Goal: Transaction & Acquisition: Purchase product/service

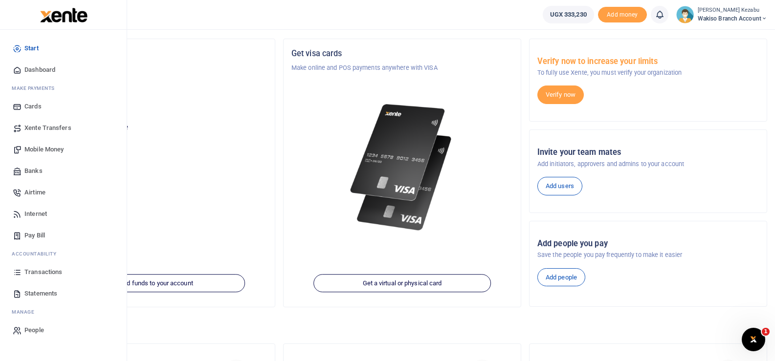
scroll to position [51, 0]
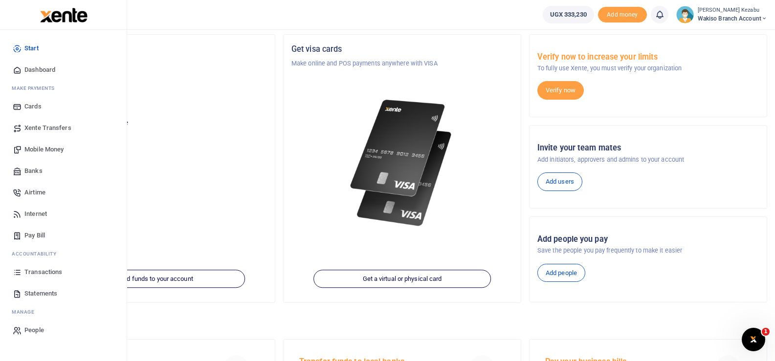
click at [36, 271] on span "Transactions" at bounding box center [43, 272] width 38 height 10
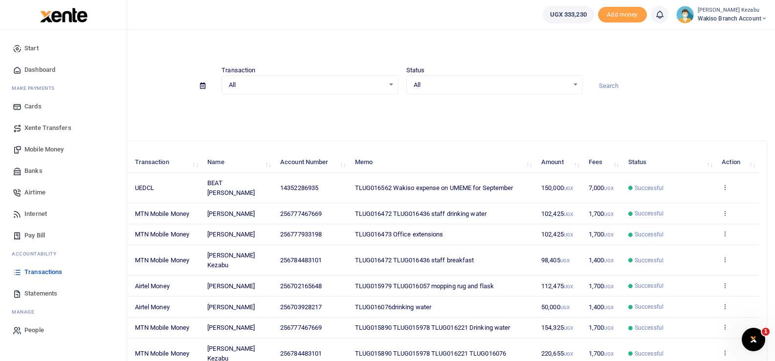
click at [27, 297] on span "Statements" at bounding box center [40, 294] width 33 height 10
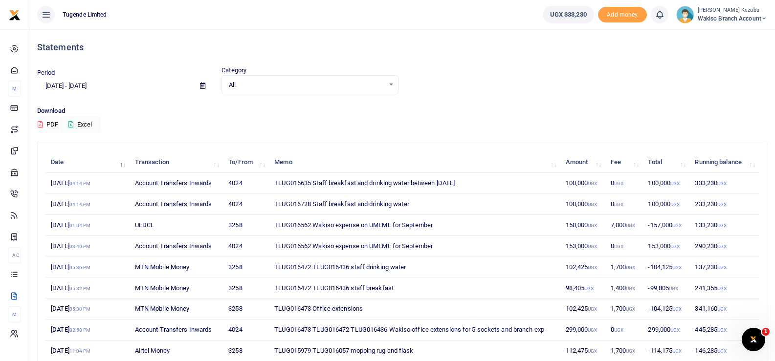
click at [300, 205] on td "TLUG016728 Staff breakfast and drinking water" at bounding box center [414, 204] width 291 height 21
copy td "TLUG016728"
click at [297, 183] on td "TLUG016635 Staff breakfast and drinking water between 13th Sept 2025" at bounding box center [414, 183] width 291 height 21
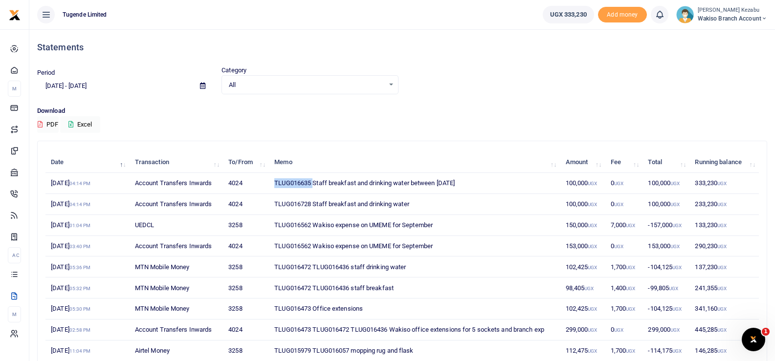
copy td "TLUG016635"
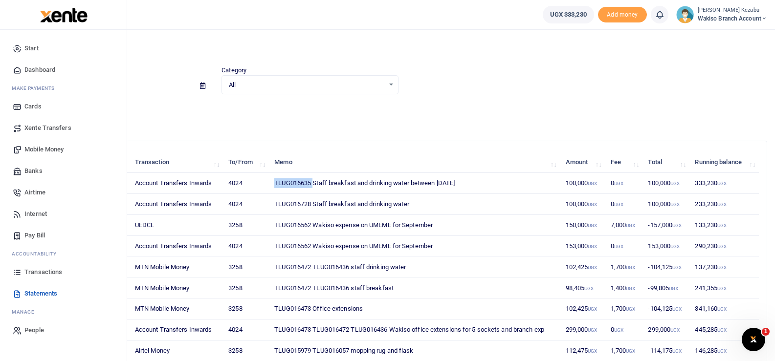
click at [27, 269] on span "Transactions" at bounding box center [43, 272] width 38 height 10
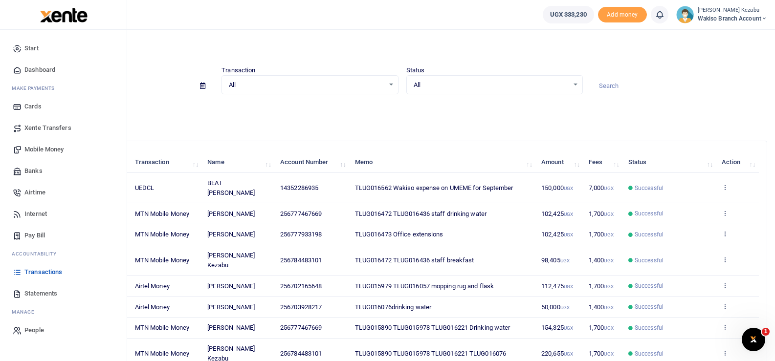
click at [35, 149] on span "Mobile Money" at bounding box center [43, 150] width 39 height 10
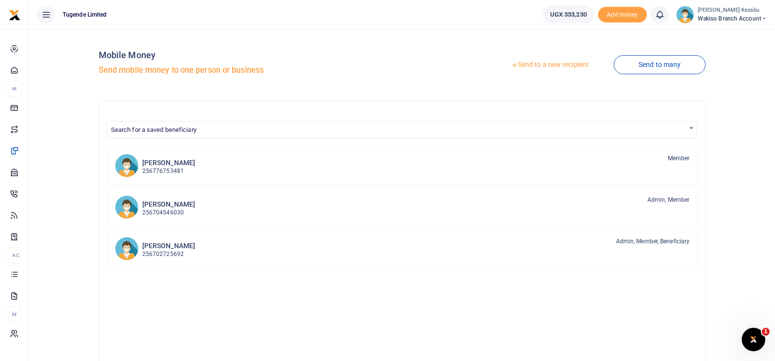
click at [566, 64] on link "Send to a new recipient" at bounding box center [550, 65] width 128 height 18
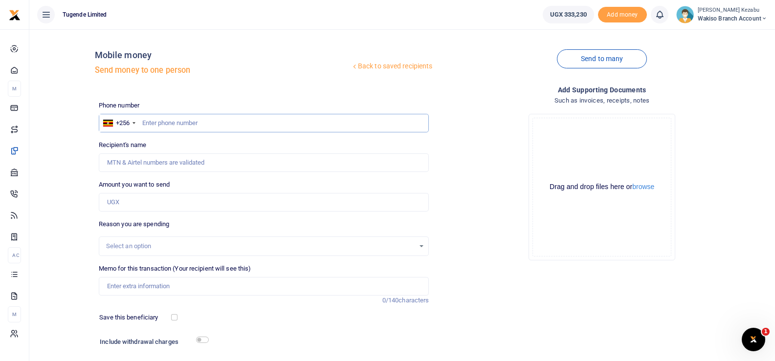
click at [321, 123] on input "text" at bounding box center [264, 123] width 330 height 19
type input "0784483101"
type input "[PERSON_NAME] Kezabu"
type input "0784483101"
click at [234, 209] on input "Amount you want to send" at bounding box center [264, 202] width 330 height 19
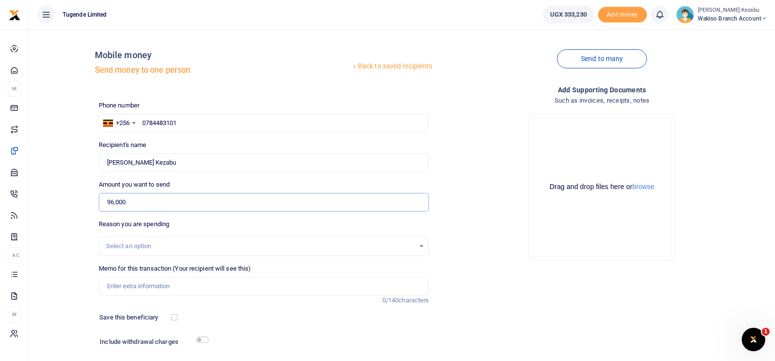
type input "96,000"
click at [160, 287] on input "Memo for this transaction (Your recipient will see this)" at bounding box center [264, 286] width 330 height 19
paste input "TLUG016728 TLUG016635"
type input "TLUG016728 TLUG016635 Staff breakfast"
click at [124, 247] on div "Select an option" at bounding box center [260, 246] width 309 height 10
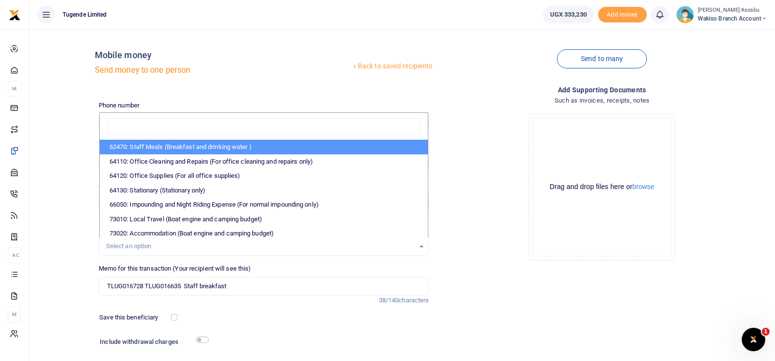
click at [157, 142] on li "62470: Staff Meals (Breakfast and drinking water )" at bounding box center [264, 147] width 328 height 15
select select "23"
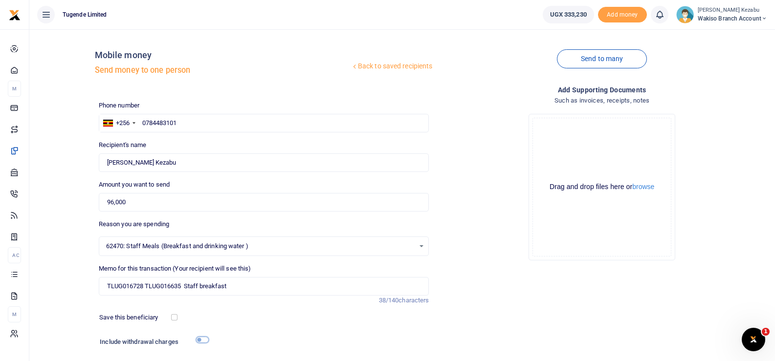
click at [198, 339] on input "checkbox" at bounding box center [202, 340] width 13 height 6
checkbox input "true"
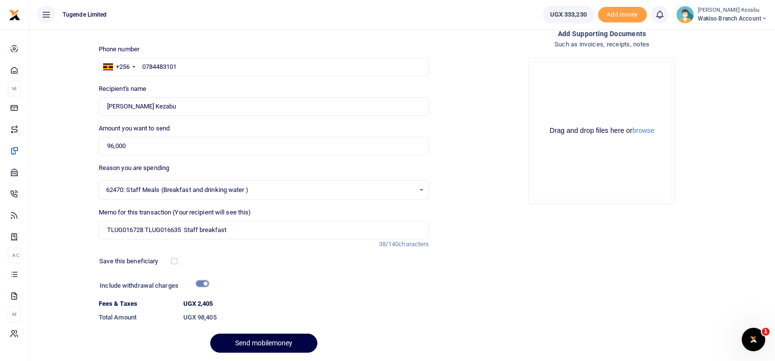
scroll to position [57, 0]
click at [240, 339] on button "Send mobilemoney" at bounding box center [263, 342] width 107 height 19
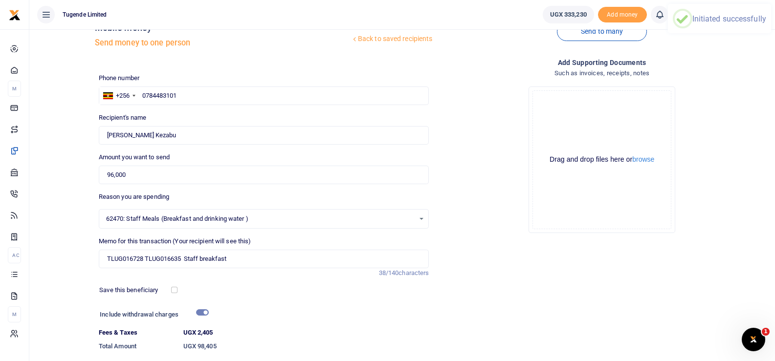
scroll to position [26, 0]
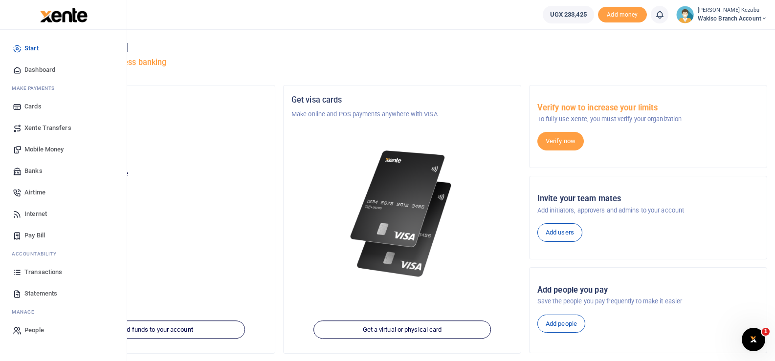
click at [32, 152] on span "Mobile Money" at bounding box center [43, 150] width 39 height 10
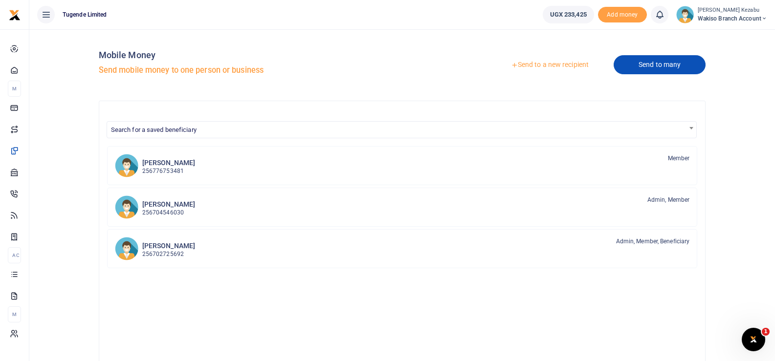
click at [654, 69] on link "Send to many" at bounding box center [659, 64] width 92 height 19
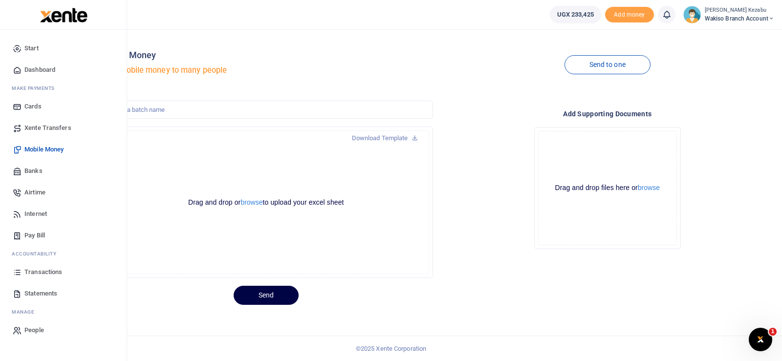
click at [32, 169] on span "Banks" at bounding box center [33, 171] width 18 height 10
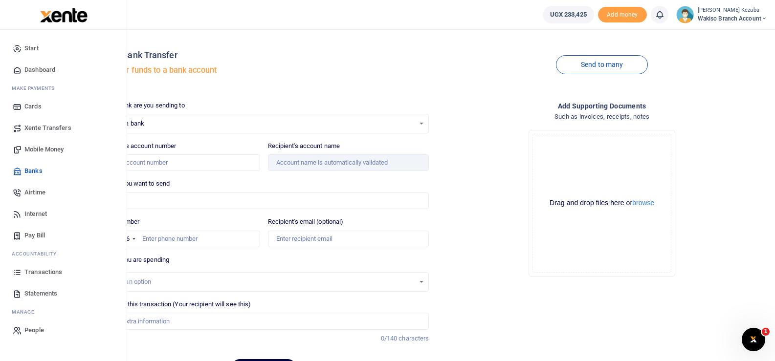
click at [34, 145] on span "Mobile Money" at bounding box center [43, 150] width 39 height 10
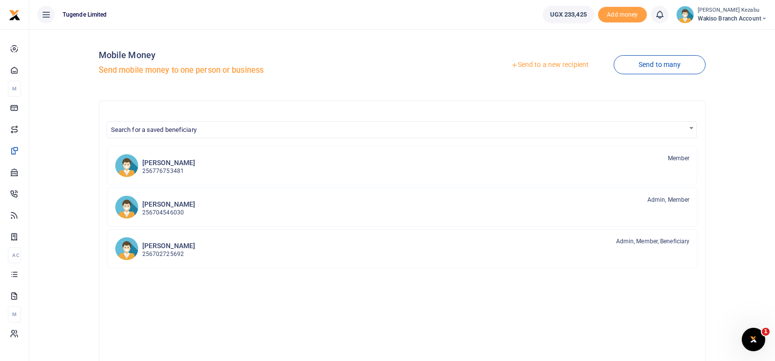
click at [534, 67] on link "Send to a new recipient" at bounding box center [550, 65] width 128 height 18
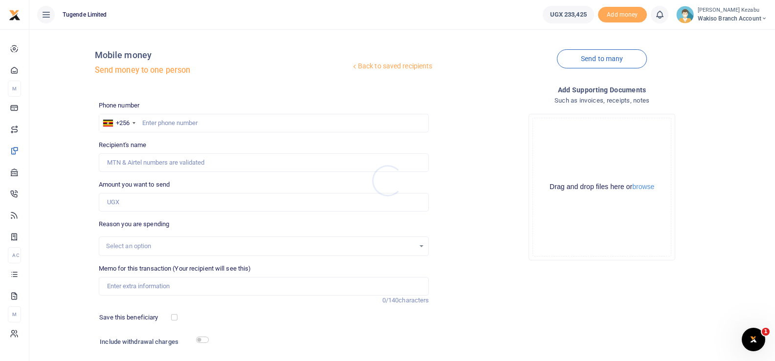
click at [243, 124] on div at bounding box center [387, 180] width 775 height 361
click at [243, 124] on input "text" at bounding box center [264, 123] width 330 height 19
type input "703928217"
click at [155, 205] on input "Amount you want to send" at bounding box center [264, 202] width 330 height 19
type input "Geofrey Lugonvu"
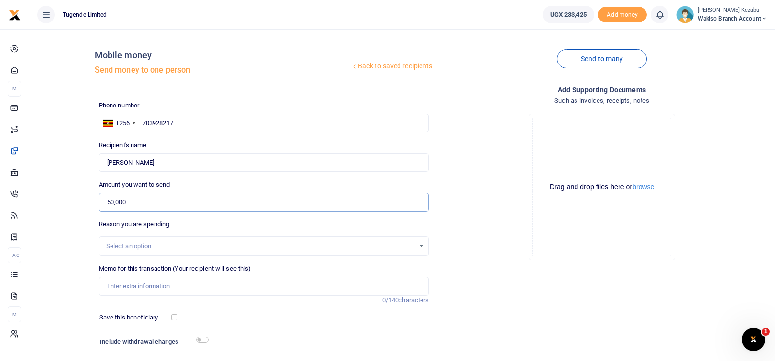
type input "50,000"
click at [139, 290] on input "Memo for this transaction (Your recipient will see this)" at bounding box center [264, 286] width 330 height 19
paste input "TLUG016728 TLUG016635"
click at [132, 286] on input "TLUG016728 TLUG016635" at bounding box center [264, 286] width 330 height 19
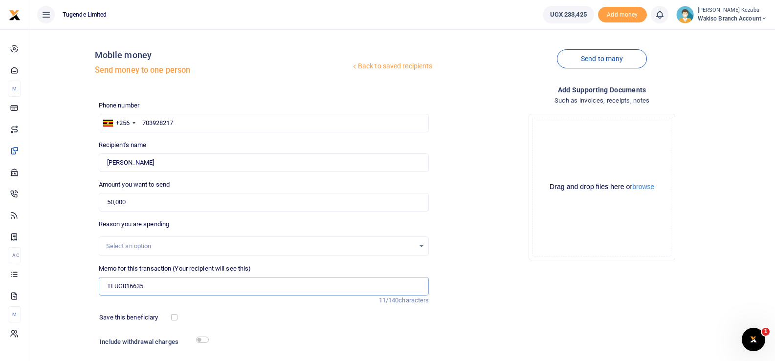
scroll to position [33, 0]
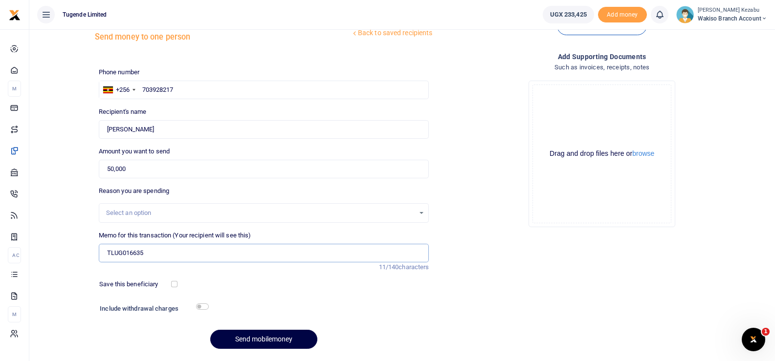
click at [160, 255] on input "TLUG016635" at bounding box center [264, 253] width 330 height 19
type input "TLUG016635 drinking water"
click at [235, 336] on button "Send mobilemoney" at bounding box center [263, 339] width 107 height 19
click at [186, 255] on input "Memo for this transaction (Your recipient will see this)" at bounding box center [264, 253] width 330 height 19
paste input "TLUG016728 TLUG016635"
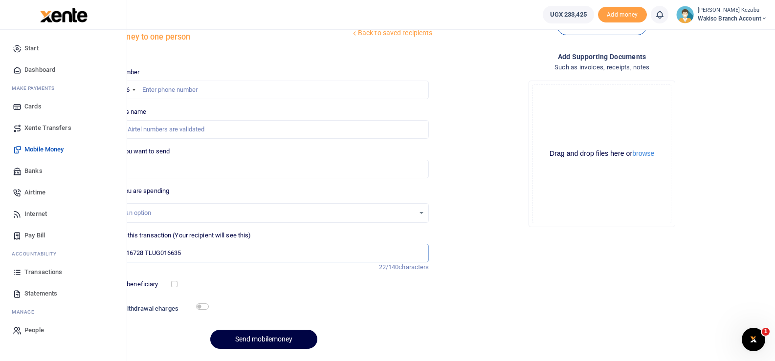
type input "TLUG016728 TLUG016635"
click at [31, 271] on span "Transactions" at bounding box center [43, 272] width 38 height 10
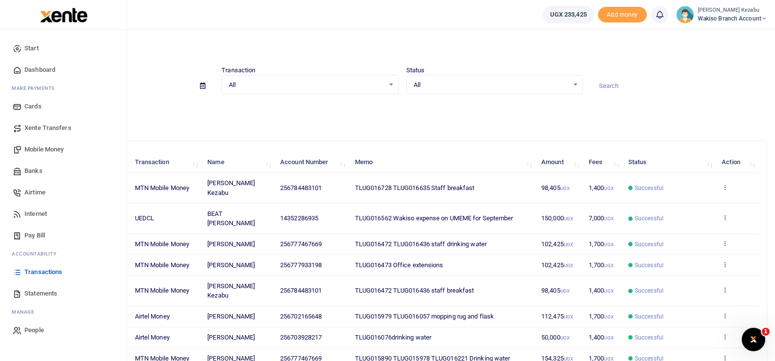
click at [31, 289] on span "Statements" at bounding box center [40, 294] width 33 height 10
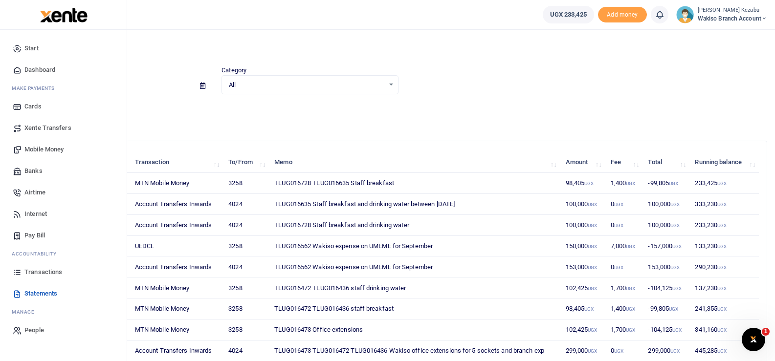
click at [34, 270] on span "Transactions" at bounding box center [43, 272] width 38 height 10
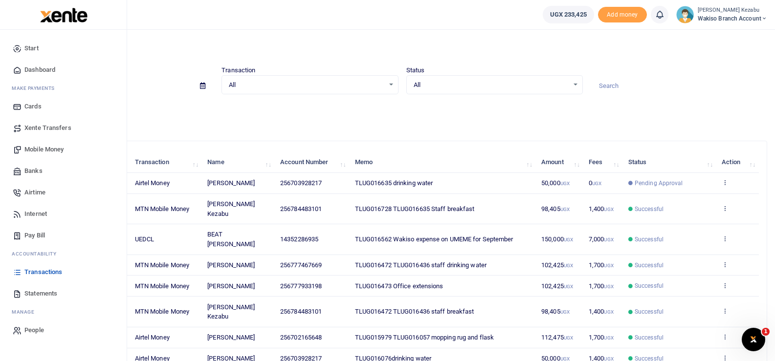
click at [29, 147] on span "Mobile Money" at bounding box center [43, 150] width 39 height 10
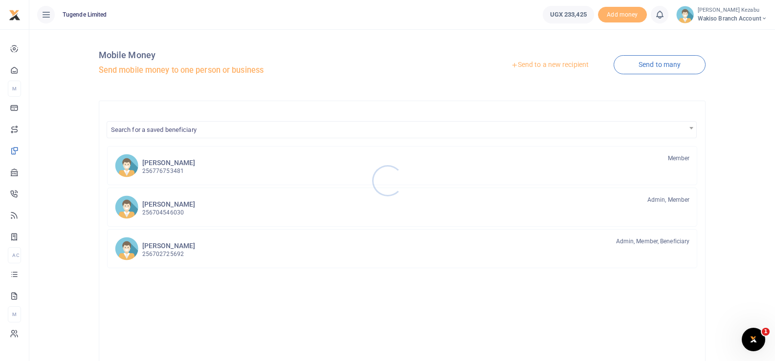
click at [538, 59] on div at bounding box center [387, 180] width 775 height 361
click at [538, 62] on link "Send to a new recipient" at bounding box center [550, 65] width 128 height 18
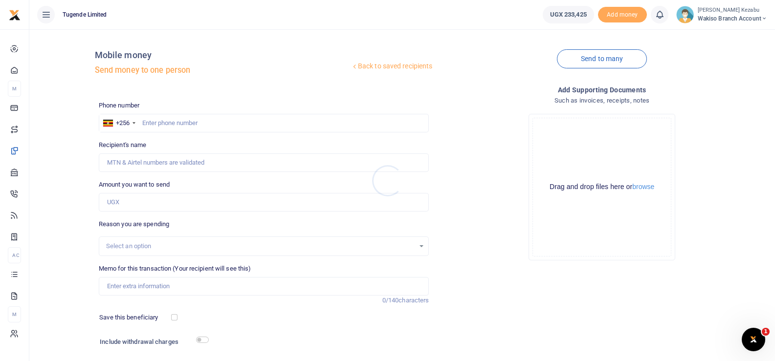
click at [174, 286] on div at bounding box center [387, 180] width 775 height 361
click at [174, 286] on input "Memo for this transaction (Your recipient will see this)" at bounding box center [264, 286] width 330 height 19
paste input "TLUG016728 TLUG016635"
click at [162, 287] on input "TLUG016728 TLUG016635" at bounding box center [264, 286] width 330 height 19
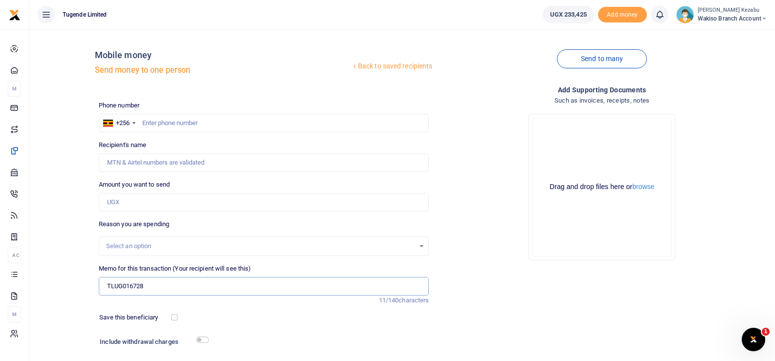
type input "TLUG016728"
click at [187, 125] on input "text" at bounding box center [264, 123] width 330 height 19
type input "776277127"
type input "[PERSON_NAME]"
type input "776277127"
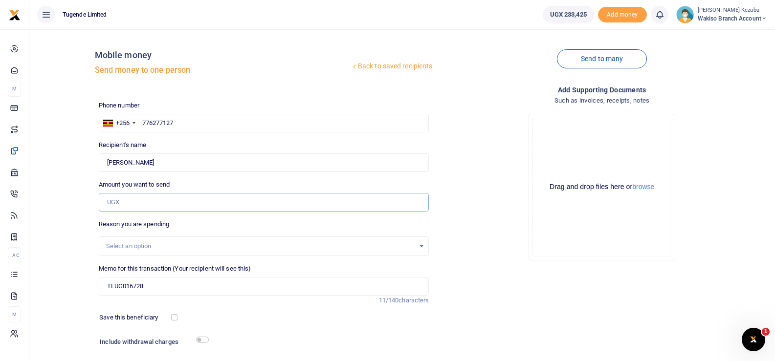
click at [141, 200] on input "Amount you want to send" at bounding box center [264, 202] width 330 height 19
type input "50,000"
click at [155, 283] on input "TLUG016728" at bounding box center [264, 286] width 330 height 19
type input "TLUG016728 dinking water"
click at [199, 341] on input "checkbox" at bounding box center [202, 340] width 13 height 6
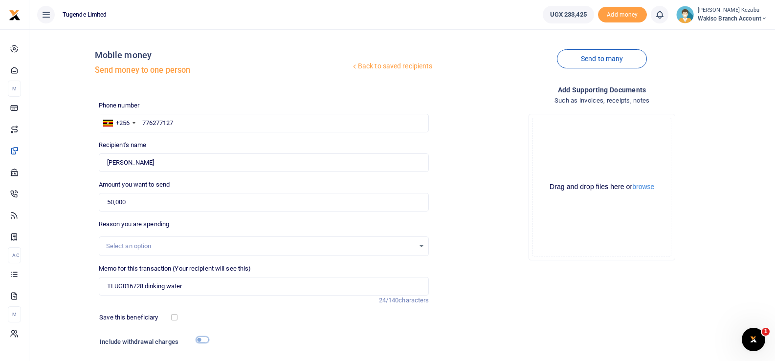
checkbox input "true"
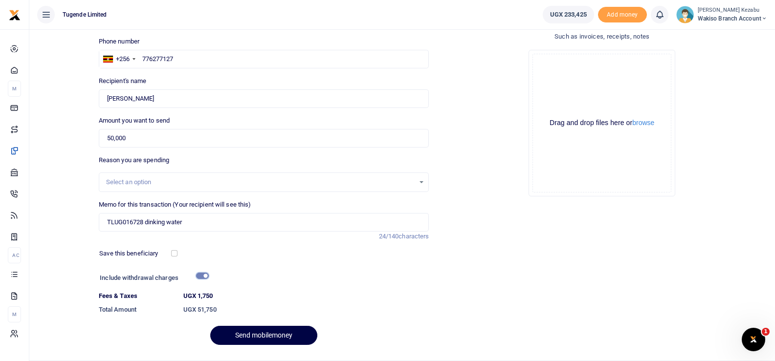
scroll to position [89, 0]
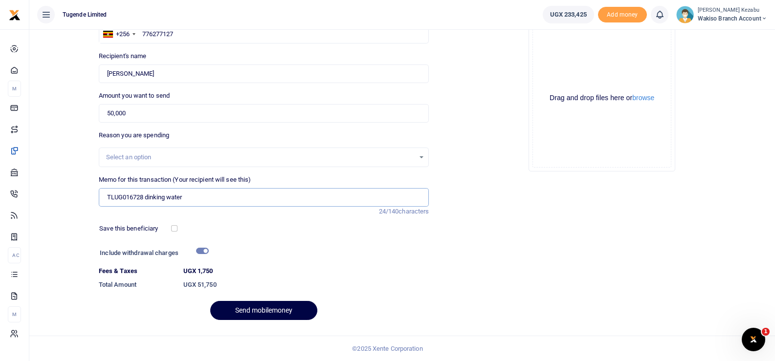
click at [149, 196] on input "TLUG016728 dinking water" at bounding box center [264, 197] width 330 height 19
type input "TLUG016728 drinking water"
click at [246, 315] on button "Send mobilemoney" at bounding box center [263, 310] width 107 height 19
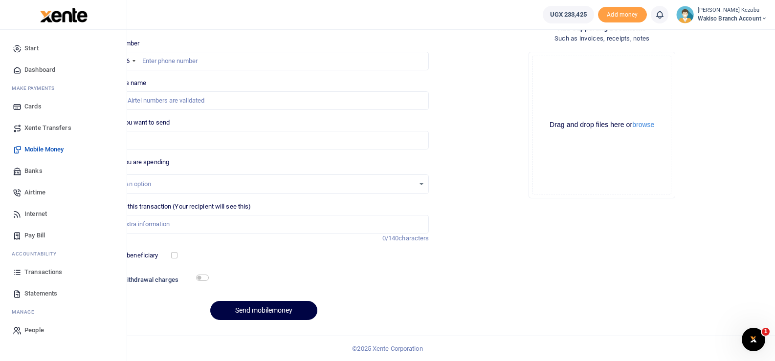
click at [47, 268] on span "Transactions" at bounding box center [43, 272] width 38 height 10
